Goal: Information Seeking & Learning: Learn about a topic

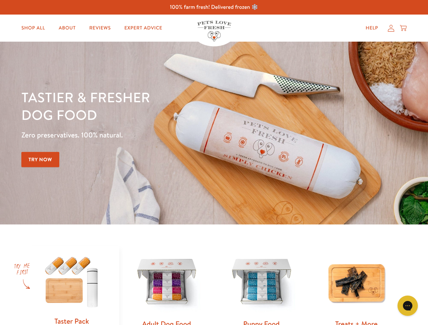
click at [214, 163] on div "Tastier & fresher dog food Zero preservatives. 100% natural. Try Now" at bounding box center [149, 132] width 257 height 89
click at [407, 306] on icon "Gorgias live chat" at bounding box center [407, 305] width 6 height 6
